Goal: Use online tool/utility: Utilize a website feature to perform a specific function

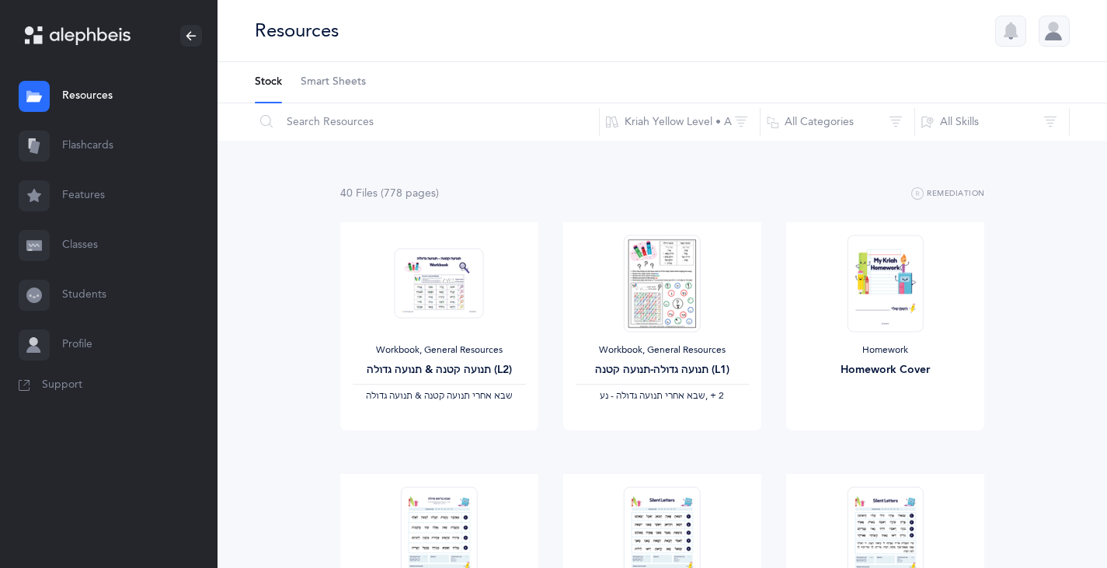
click at [82, 235] on link "Classes" at bounding box center [109, 246] width 218 height 50
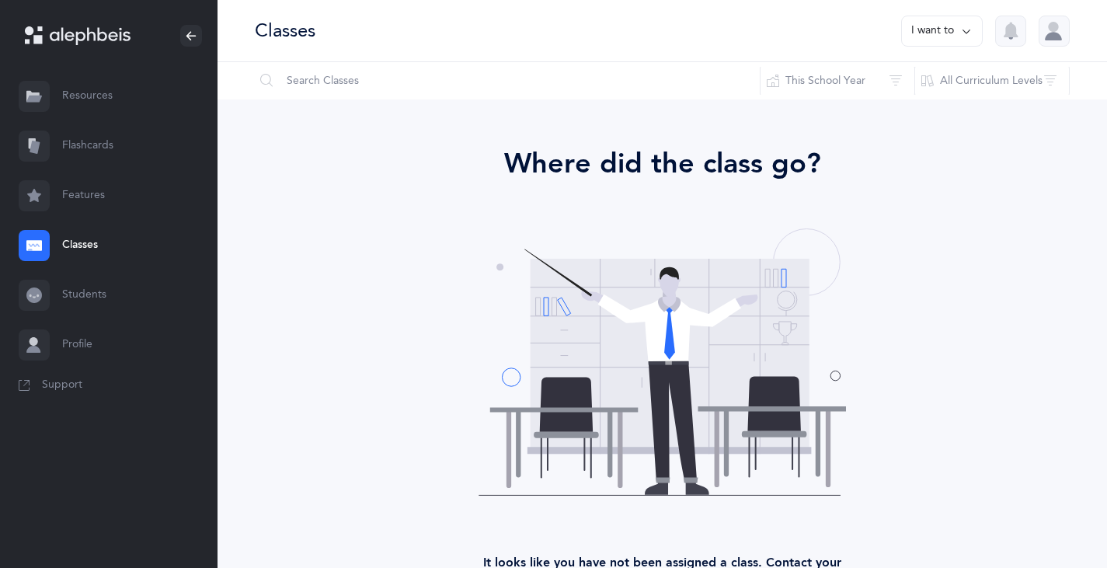
click at [78, 295] on link "Students" at bounding box center [109, 295] width 218 height 50
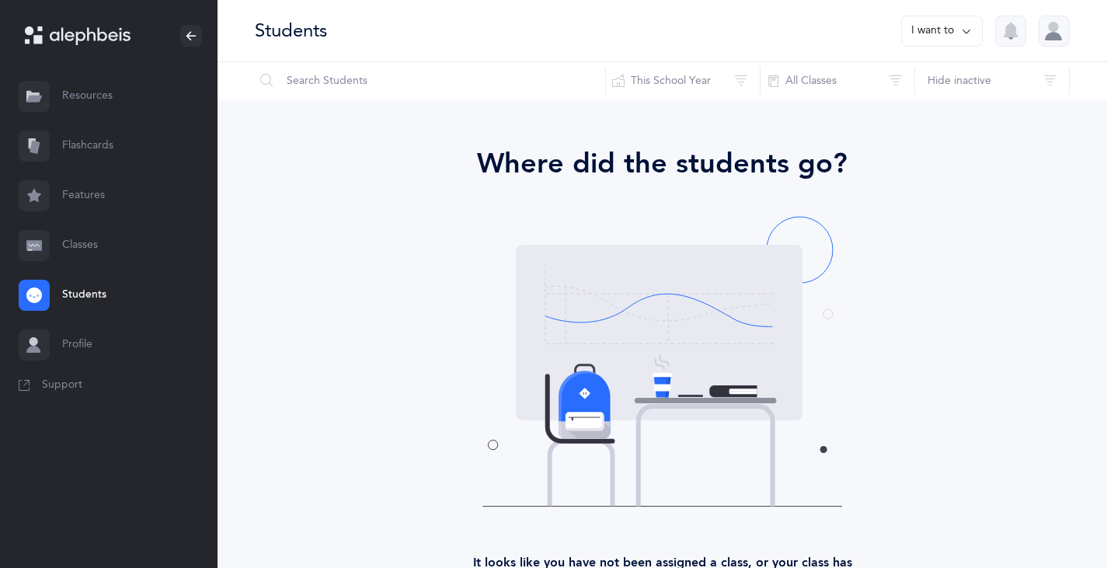
click at [956, 26] on button "I want to" at bounding box center [942, 31] width 82 height 31
click at [70, 238] on link "Classes" at bounding box center [109, 246] width 218 height 50
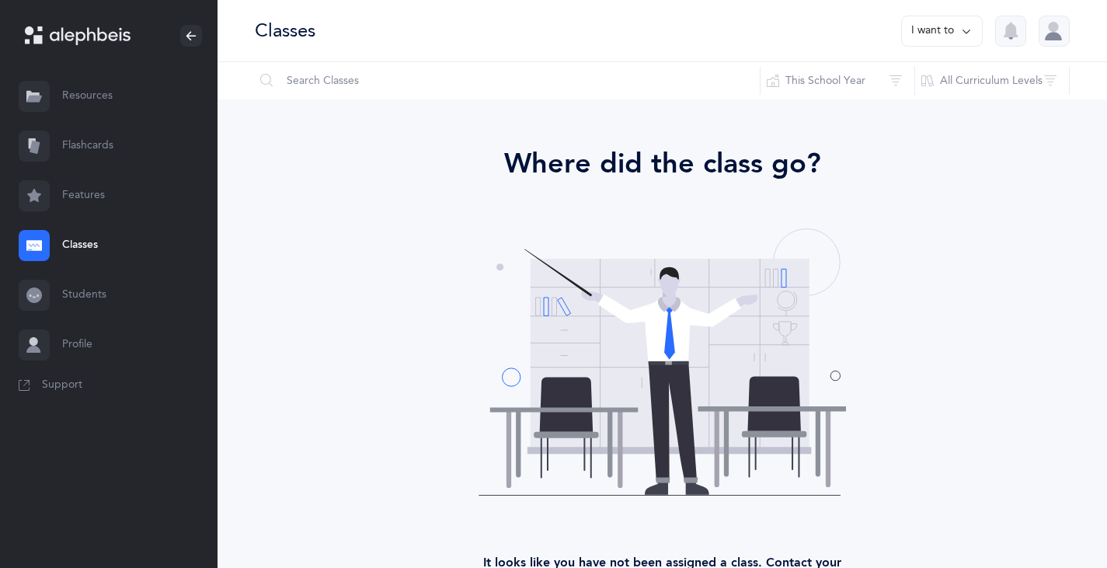
click at [953, 24] on button "I want to" at bounding box center [942, 31] width 82 height 31
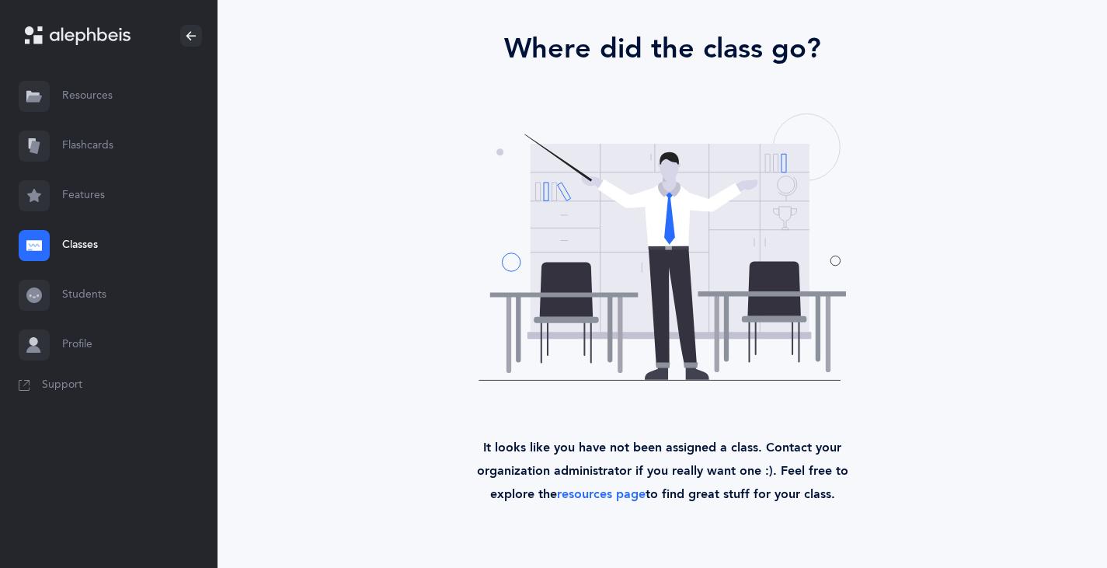
click at [79, 295] on link "Students" at bounding box center [109, 295] width 218 height 50
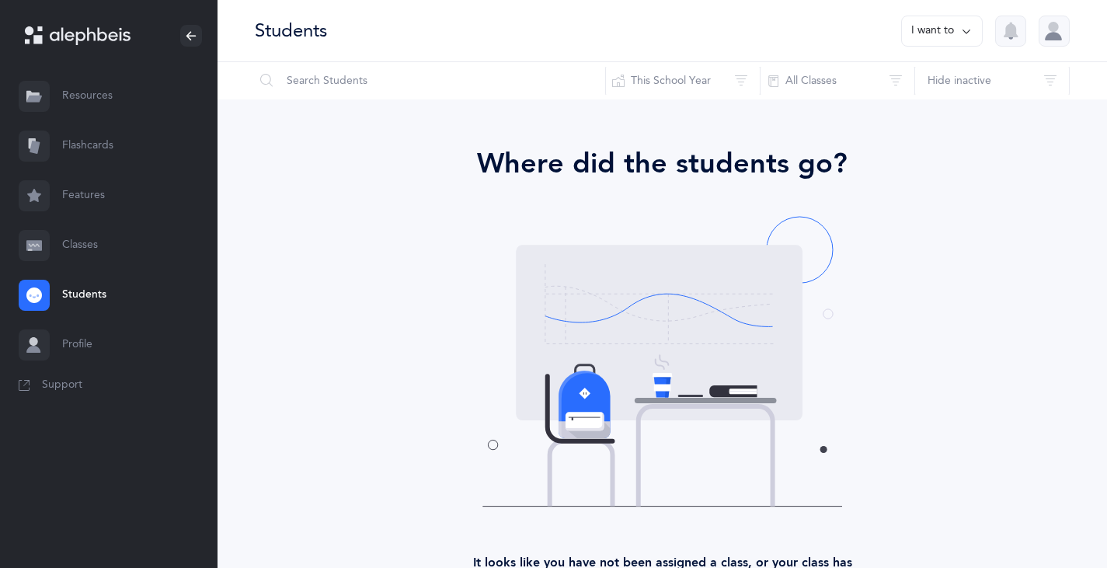
click at [88, 203] on link "Features" at bounding box center [109, 196] width 218 height 50
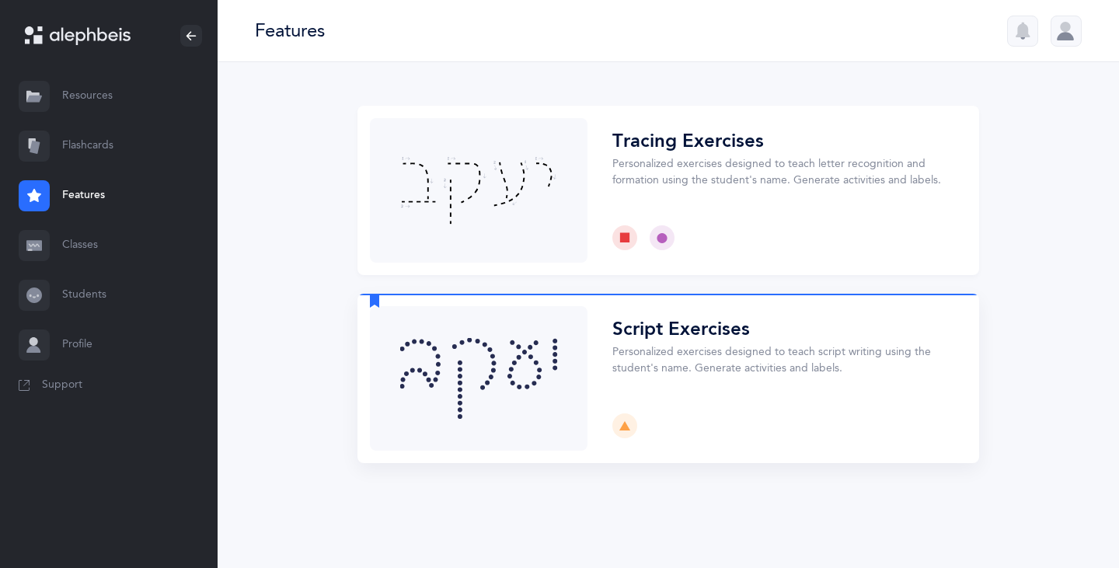
click at [689, 336] on button "Choose" at bounding box center [667, 378] width 621 height 169
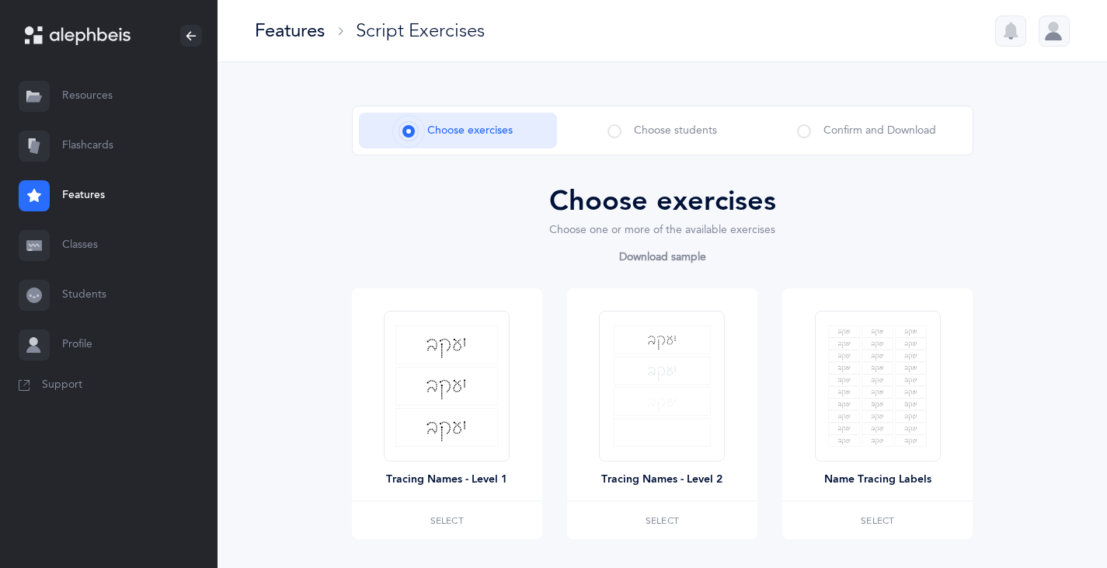
click at [613, 132] on span at bounding box center [615, 131] width 14 height 14
click at [799, 129] on span at bounding box center [804, 131] width 14 height 14
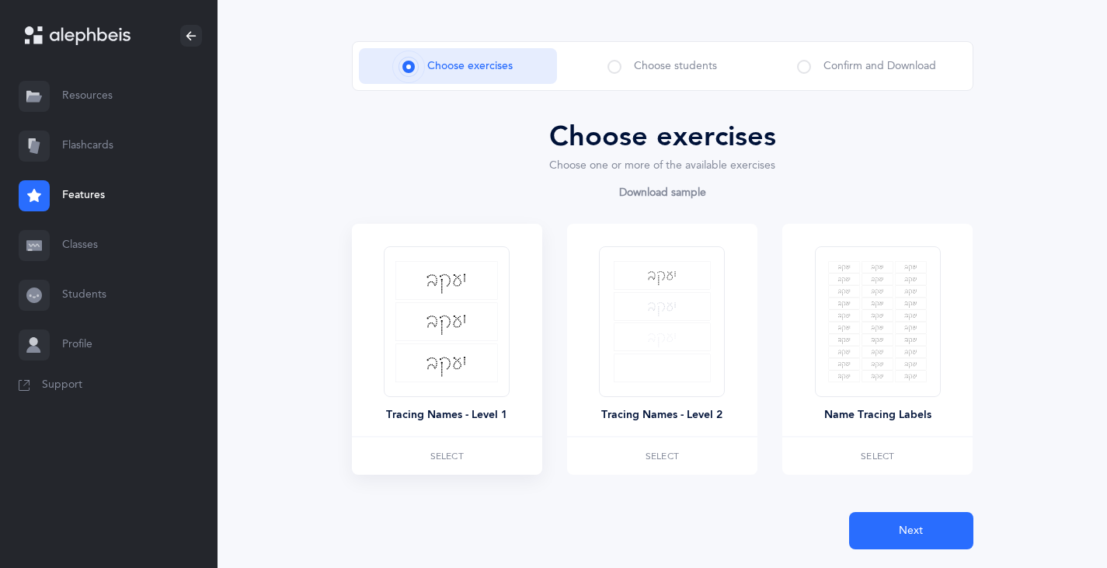
scroll to position [108, 0]
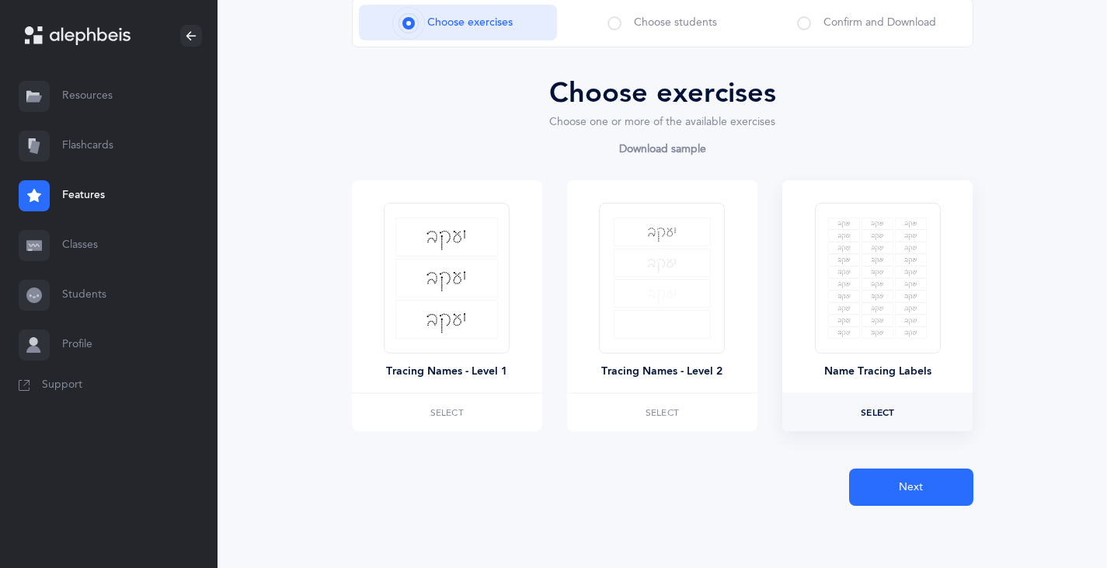
click at [841, 406] on label "Select" at bounding box center [877, 412] width 190 height 37
click at [914, 486] on span "Next" at bounding box center [911, 487] width 24 height 16
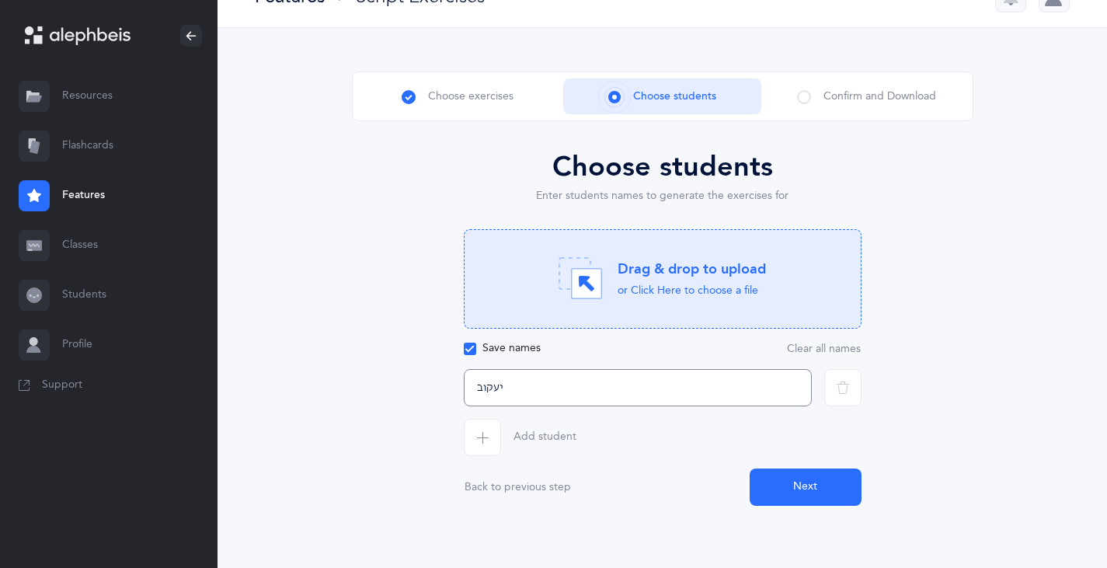
click at [489, 385] on input "יעקוב" at bounding box center [638, 387] width 348 height 37
click at [489, 386] on input "יעקוב" at bounding box center [638, 387] width 348 height 37
click at [486, 437] on icon "button" at bounding box center [482, 437] width 12 height 12
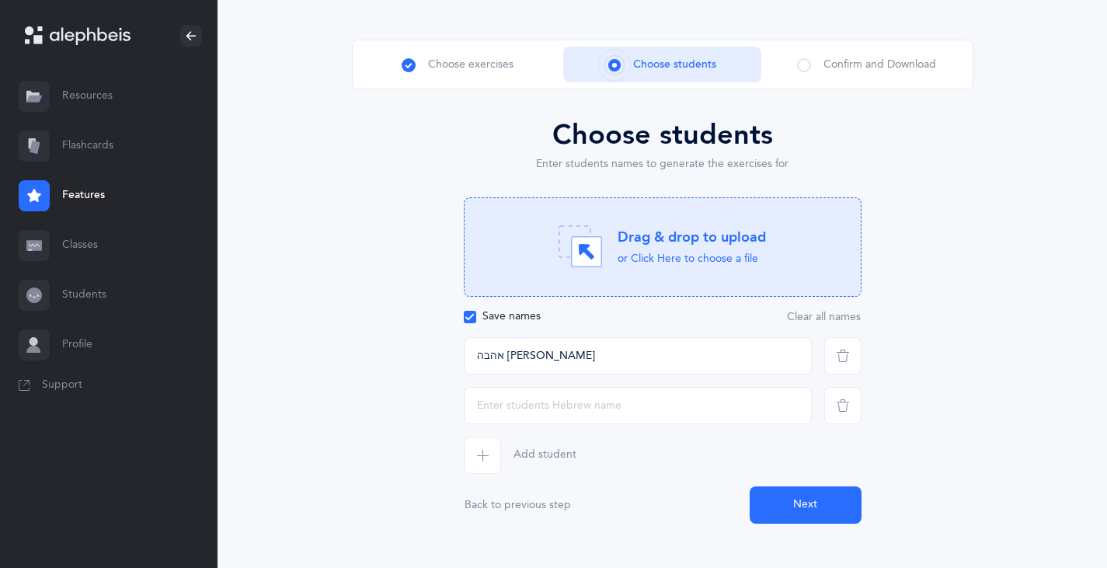
scroll to position [84, 0]
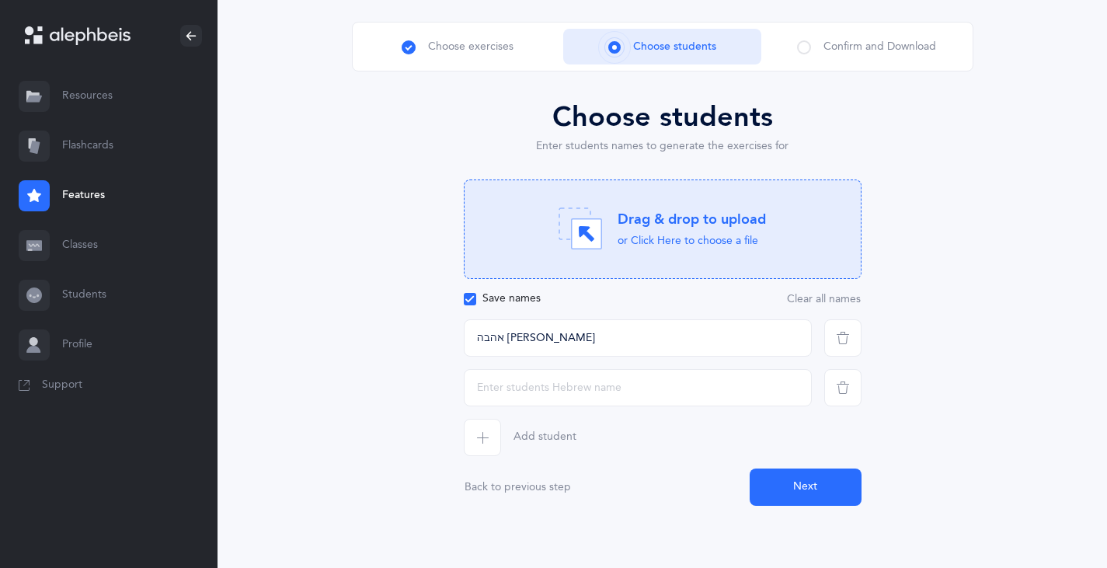
click at [478, 440] on icon "button" at bounding box center [482, 437] width 12 height 12
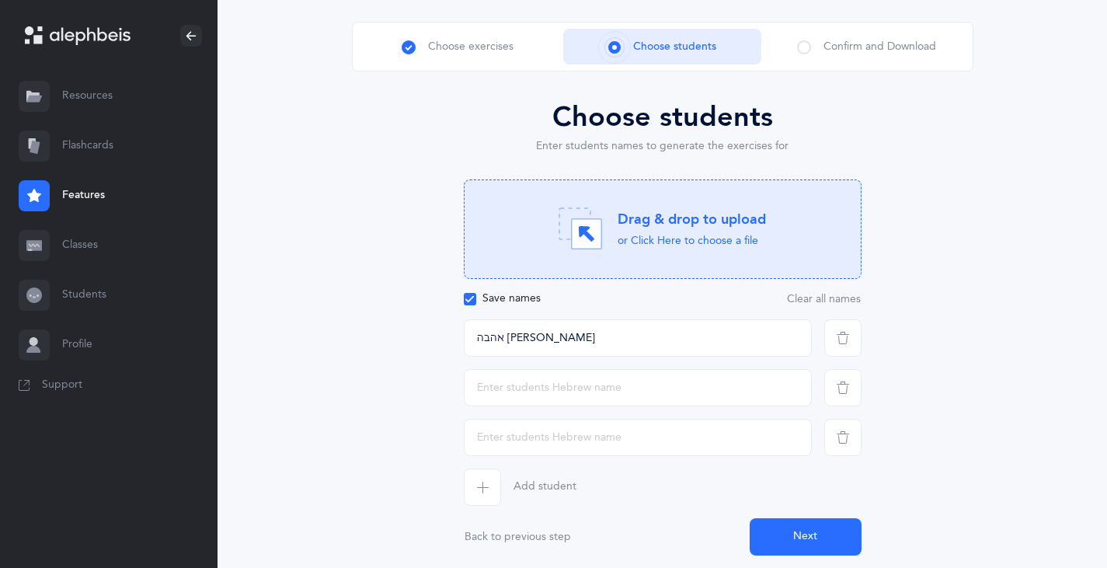
drag, startPoint x: 475, startPoint y: 506, endPoint x: 475, endPoint y: 496, distance: 9.3
click at [475, 503] on div "Choose students Enter students names to generate the exercises for Drag & drop …" at bounding box center [663, 325] width 398 height 459
click at [475, 492] on span "button" at bounding box center [482, 486] width 37 height 37
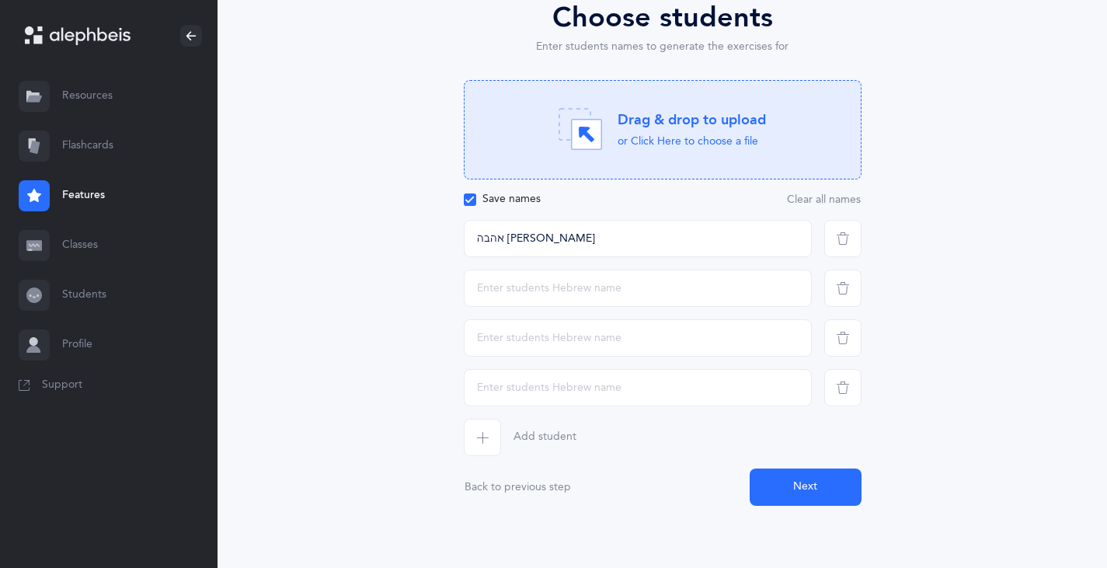
click at [479, 444] on span "button" at bounding box center [482, 437] width 37 height 37
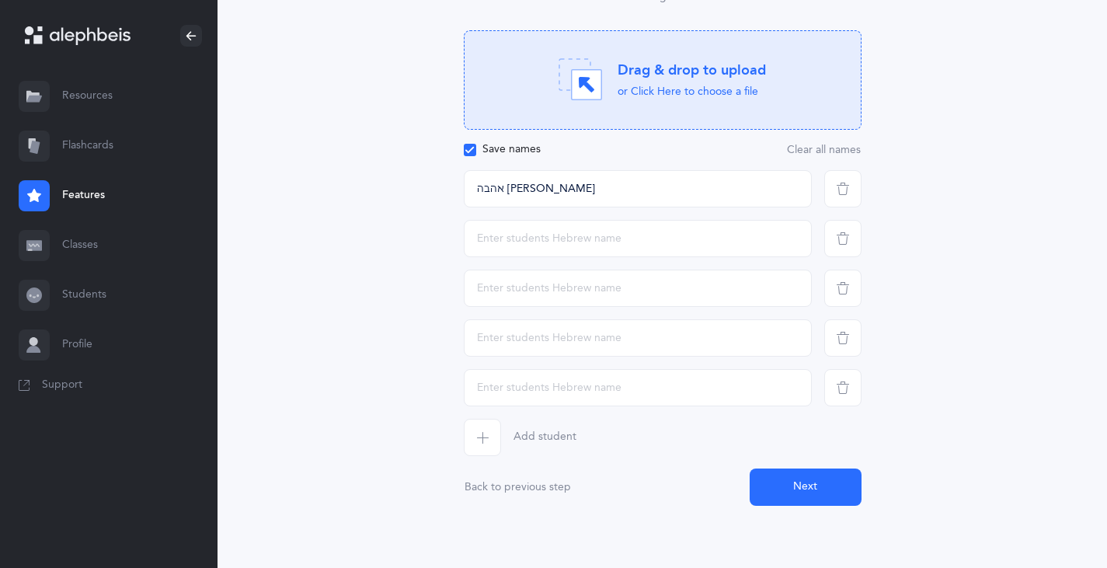
click at [478, 434] on icon "button" at bounding box center [482, 437] width 12 height 12
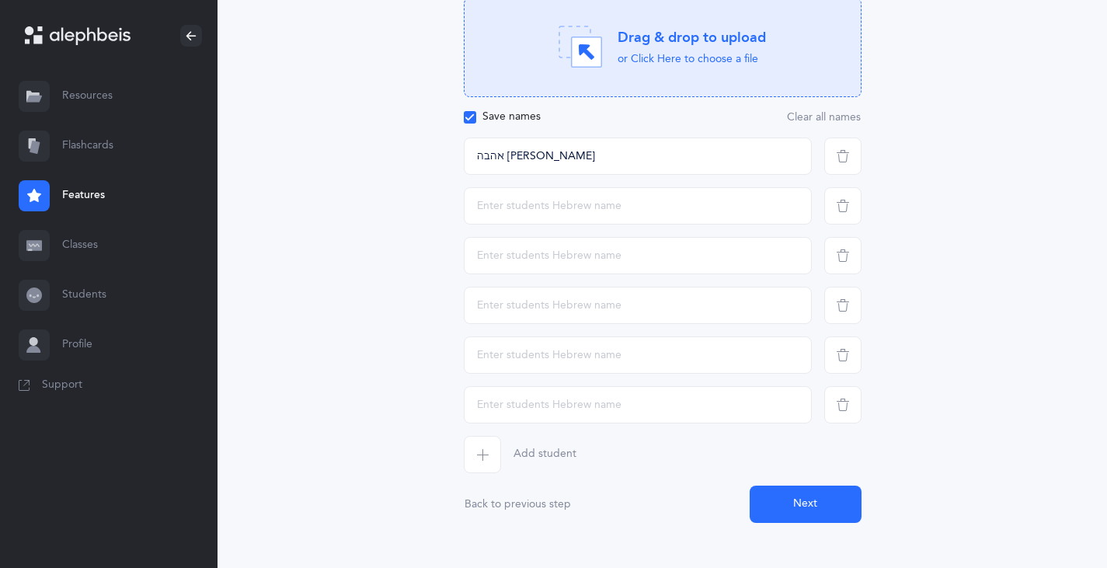
scroll to position [283, 0]
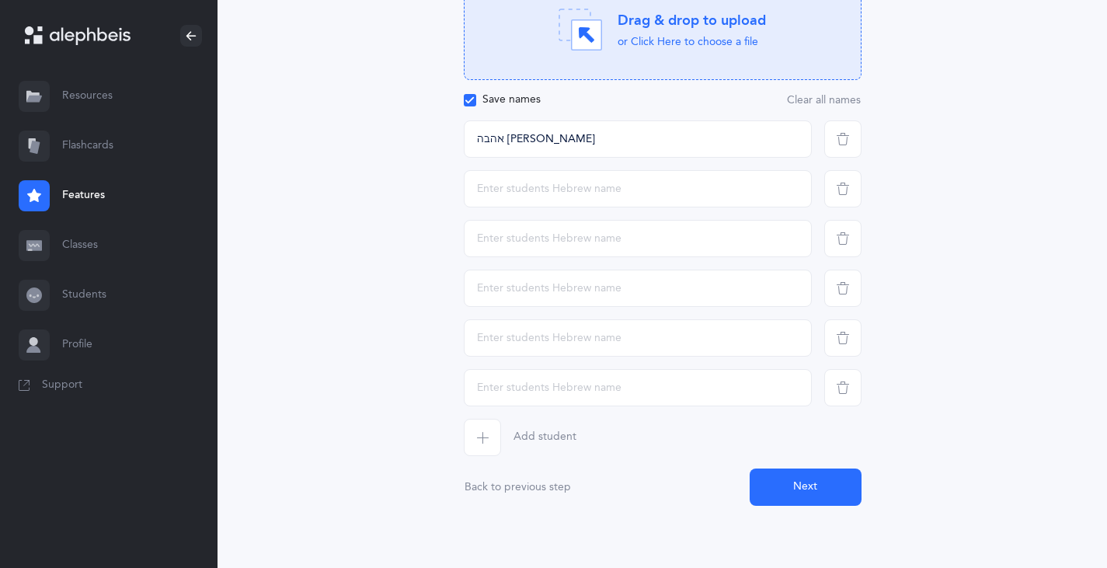
click at [485, 440] on icon "button" at bounding box center [482, 437] width 12 height 12
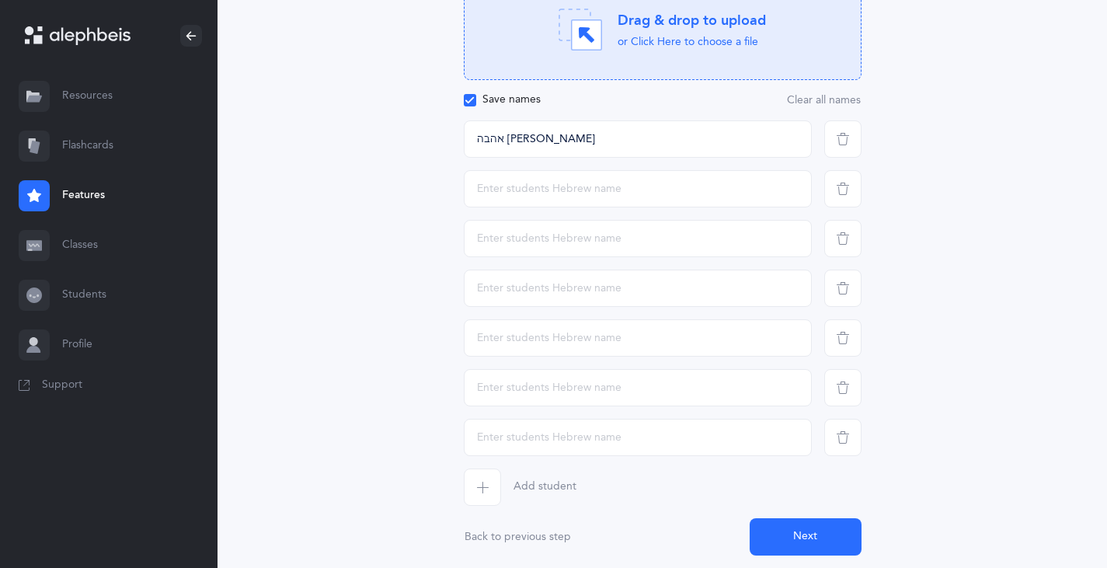
click at [489, 486] on span "button" at bounding box center [482, 486] width 37 height 37
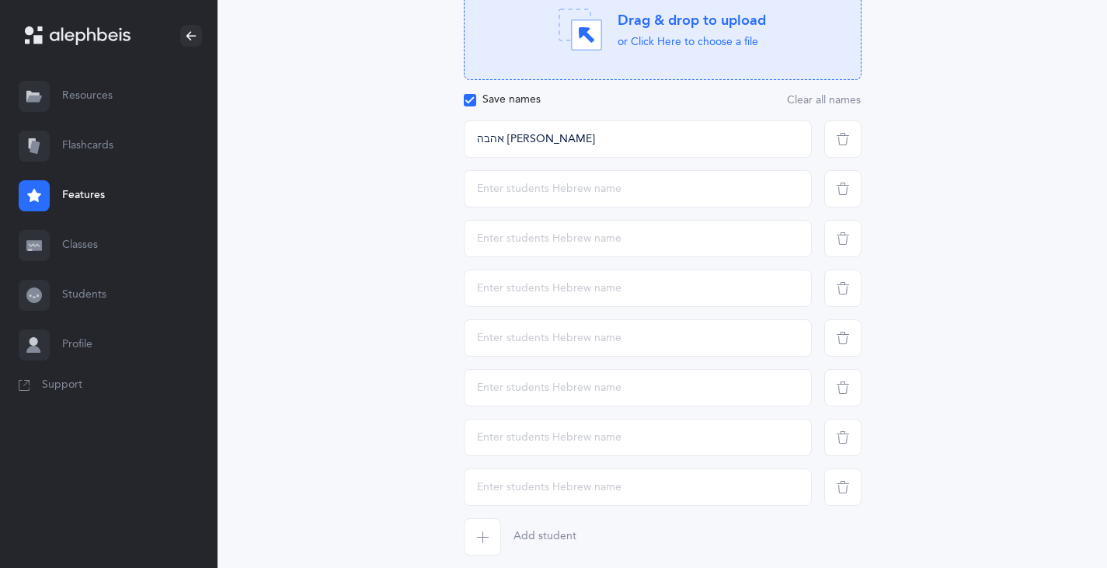
click at [485, 530] on span "button" at bounding box center [482, 536] width 37 height 37
click at [533, 180] on input "text" at bounding box center [638, 188] width 348 height 37
click at [499, 136] on input "אהבה [PERSON_NAME]" at bounding box center [638, 138] width 348 height 37
type input "אהבה [PERSON_NAME]"
click at [542, 183] on input "text" at bounding box center [638, 188] width 348 height 37
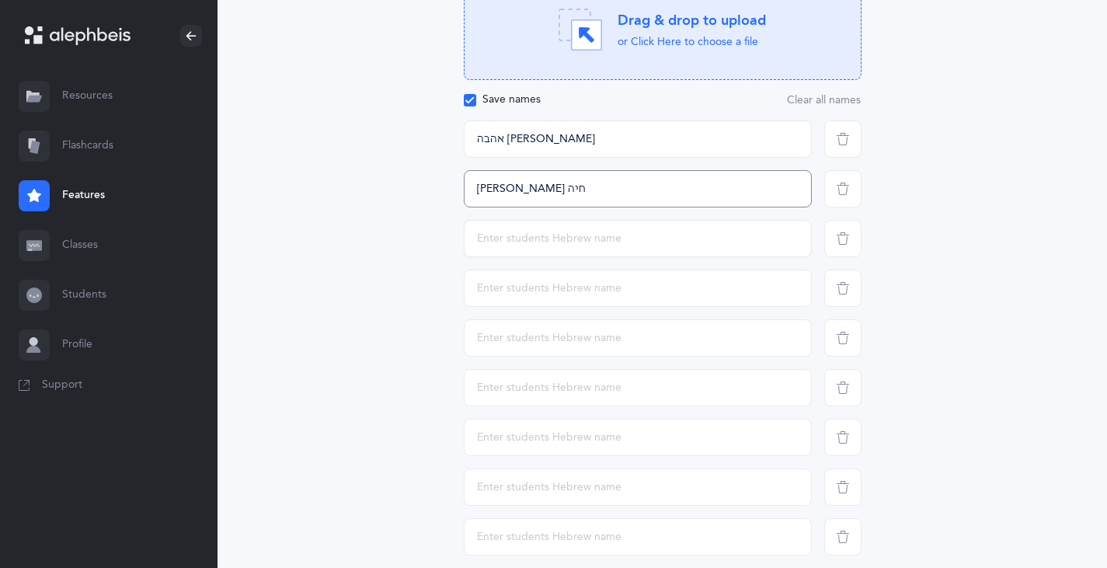
type input "[PERSON_NAME] חיה"
click at [538, 230] on input "text" at bounding box center [638, 238] width 348 height 37
type input "כלב [PERSON_NAME]"
click at [474, 140] on input "אהבה [PERSON_NAME]" at bounding box center [638, 138] width 348 height 37
click at [521, 291] on input "text" at bounding box center [638, 288] width 348 height 37
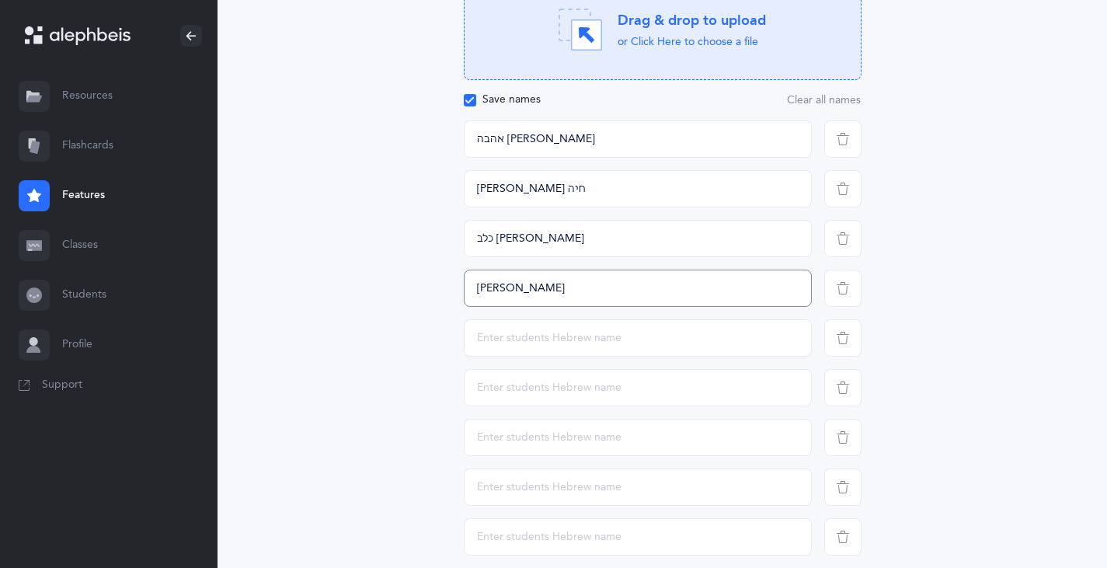
type input "[PERSON_NAME]"
click at [519, 336] on input "text" at bounding box center [638, 337] width 348 height 37
type input "[PERSON_NAME]"
click at [523, 392] on input "text" at bounding box center [638, 387] width 348 height 37
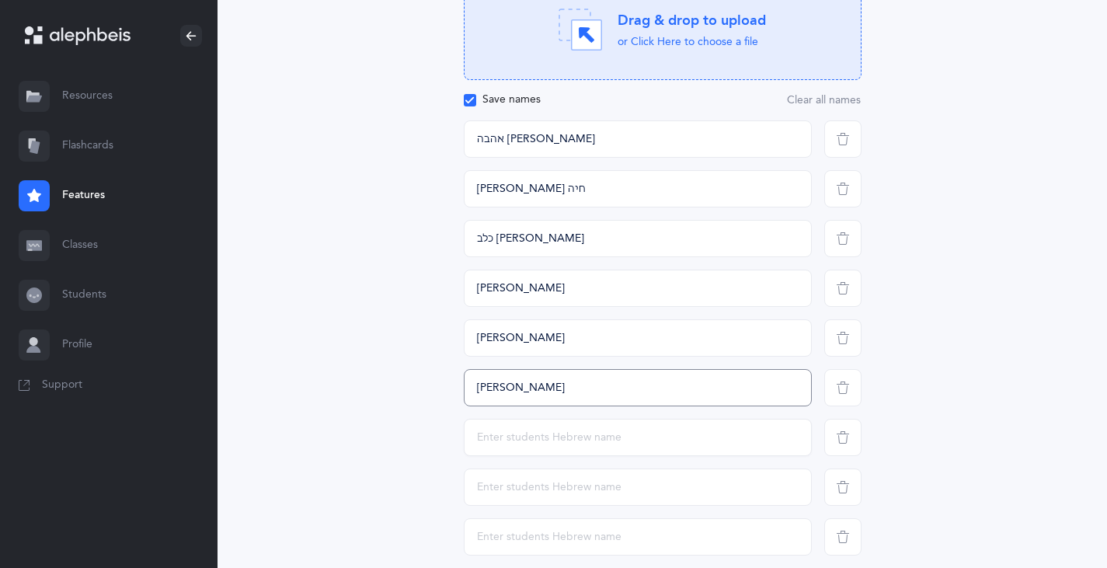
type input "[PERSON_NAME]"
click at [534, 437] on input "text" at bounding box center [638, 437] width 348 height 37
type input "[PERSON_NAME]"
click at [530, 486] on input "text" at bounding box center [638, 486] width 348 height 37
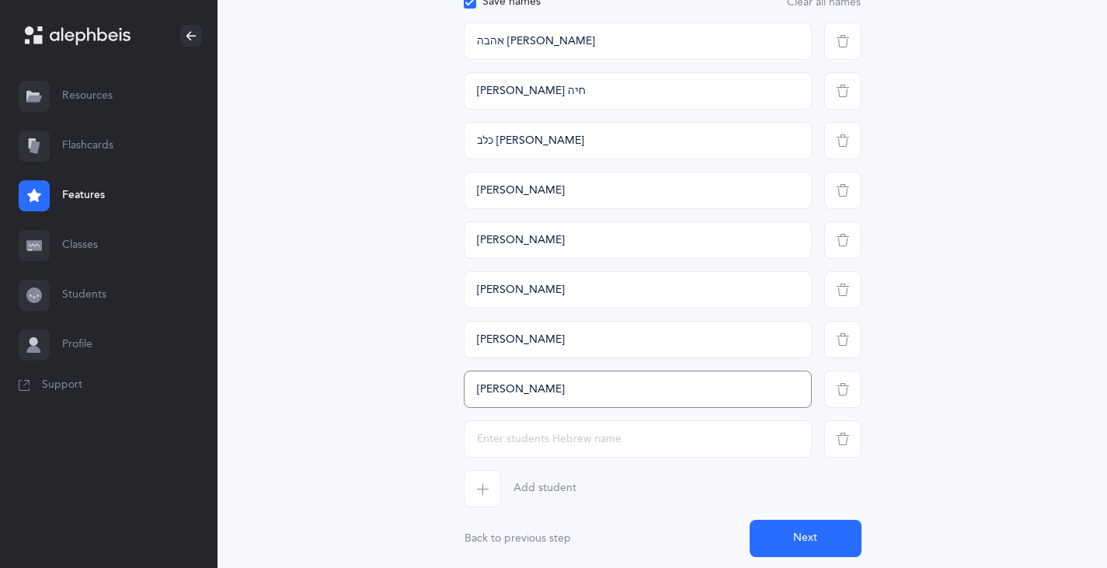
scroll to position [381, 0]
type input "[PERSON_NAME]"
click at [481, 477] on span "button" at bounding box center [482, 487] width 37 height 37
click at [503, 451] on input "text" at bounding box center [638, 438] width 348 height 37
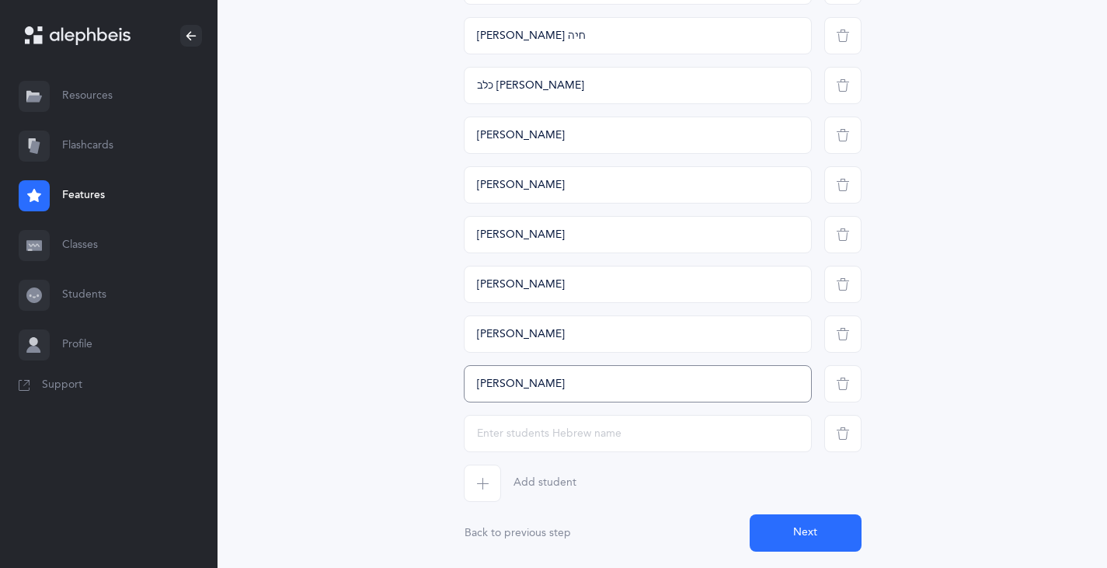
scroll to position [437, 0]
type input "[PERSON_NAME]"
click at [478, 484] on icon "button" at bounding box center [482, 481] width 12 height 12
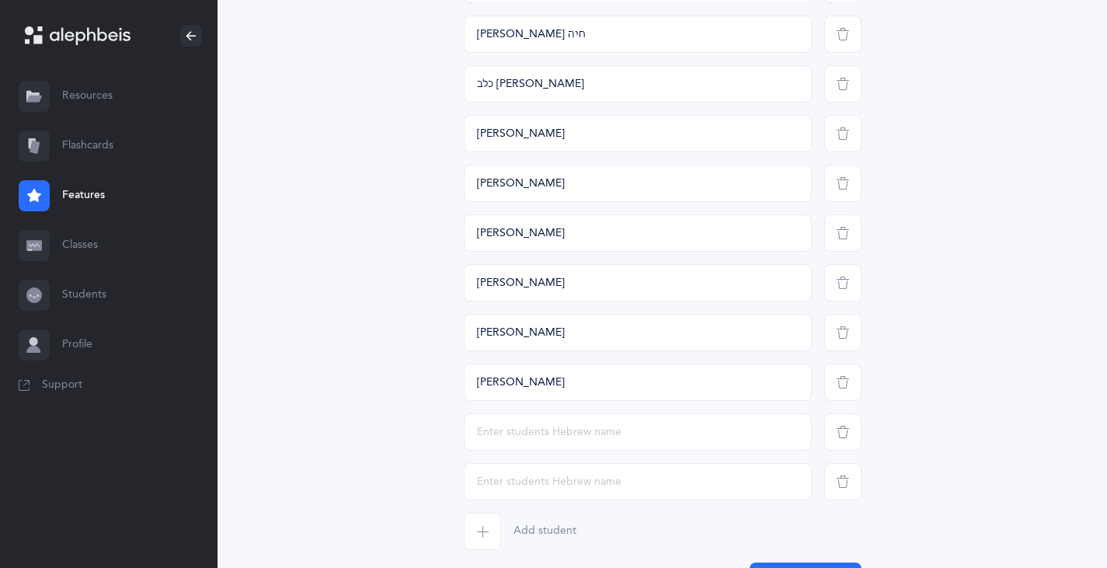
click at [491, 524] on span "button" at bounding box center [482, 531] width 37 height 37
click at [594, 421] on input "text" at bounding box center [638, 431] width 348 height 37
type input "[PERSON_NAME]"
click at [544, 482] on input "text" at bounding box center [638, 481] width 348 height 37
type input "[PERSON_NAME]"
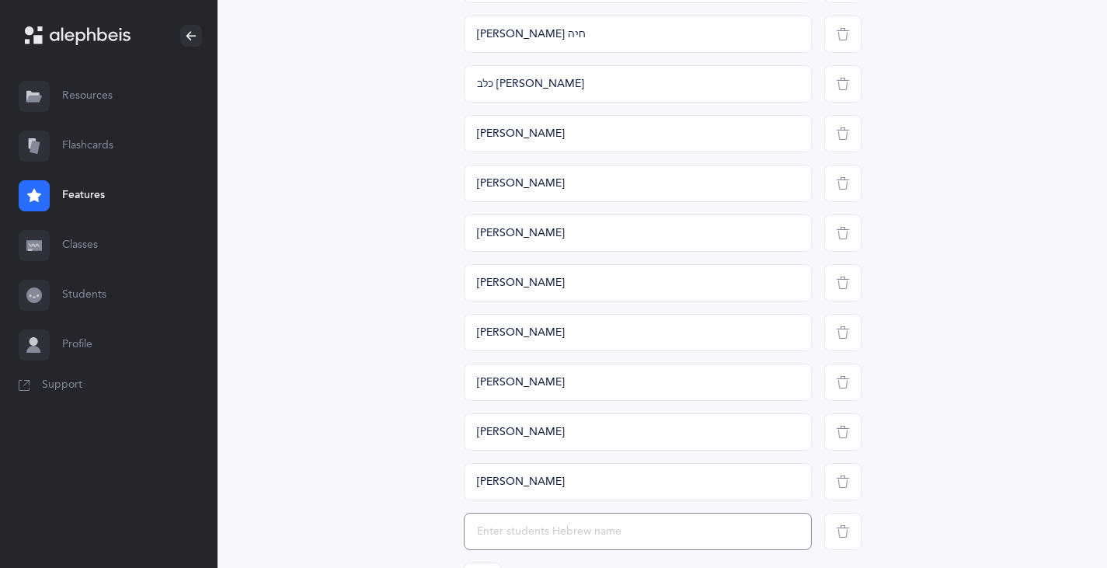
click at [525, 536] on input "text" at bounding box center [638, 531] width 348 height 37
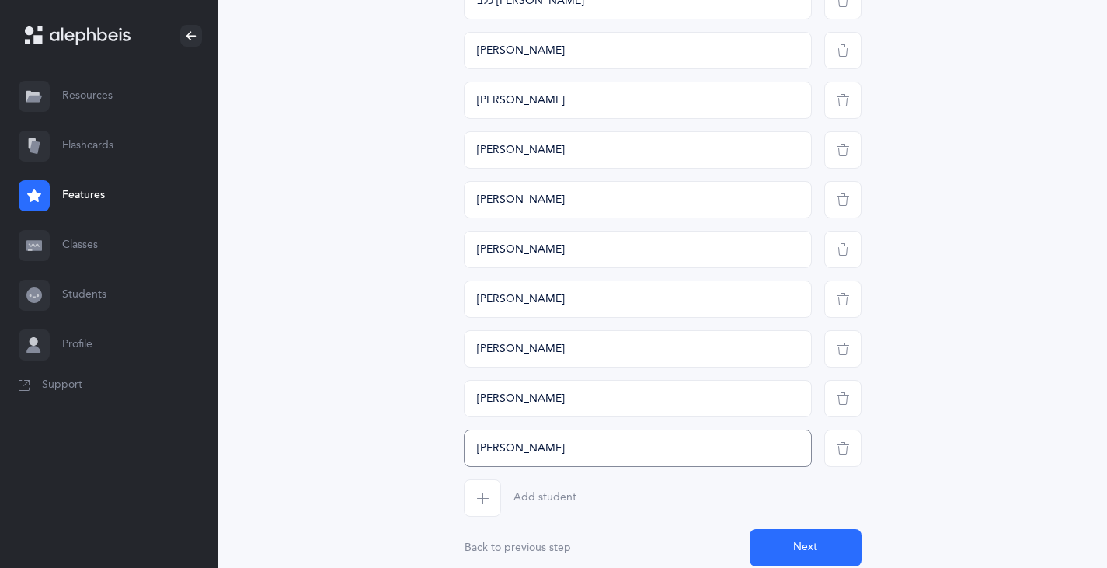
scroll to position [581, 0]
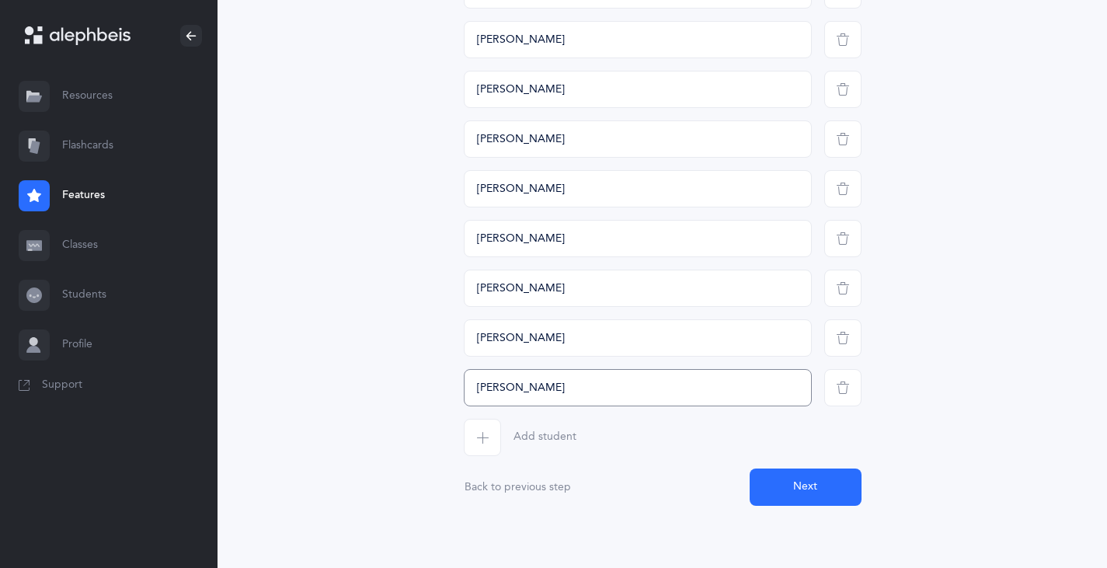
type input "[PERSON_NAME]"
click at [810, 489] on button "Next" at bounding box center [806, 486] width 112 height 37
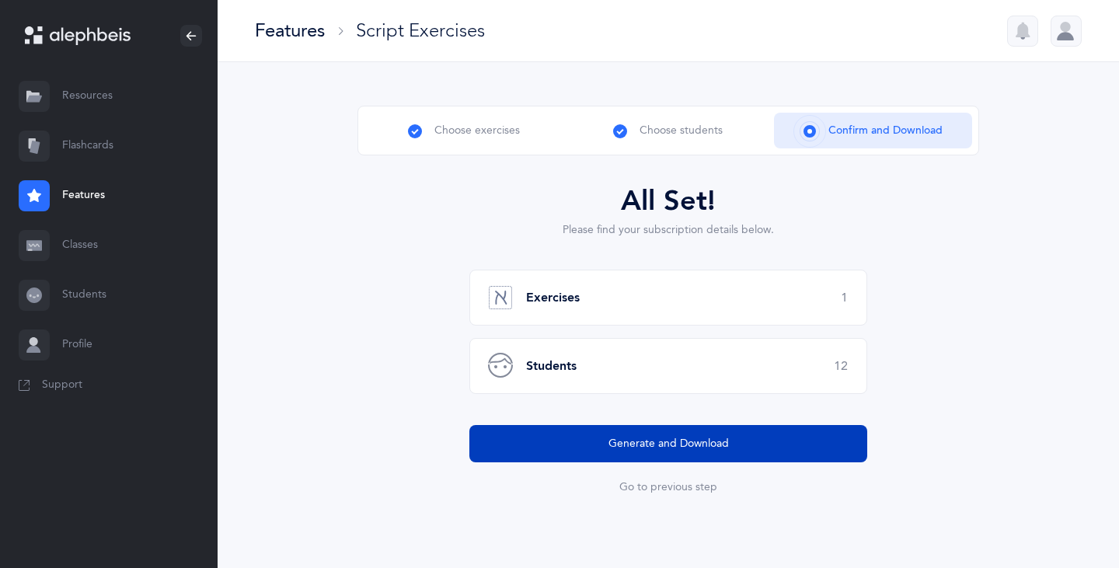
click at [670, 445] on span "Generate and Download" at bounding box center [668, 444] width 120 height 16
